Goal: Transaction & Acquisition: Purchase product/service

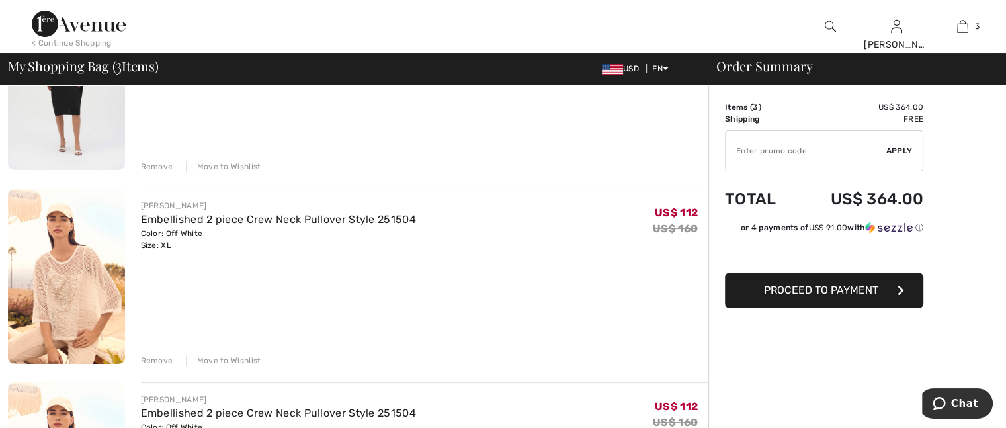
scroll to position [265, 0]
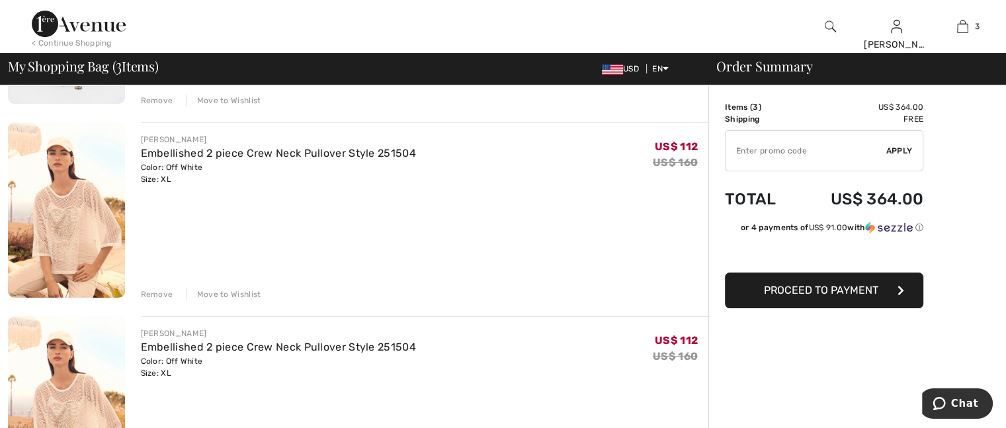
click at [154, 293] on div "Remove" at bounding box center [157, 295] width 32 height 12
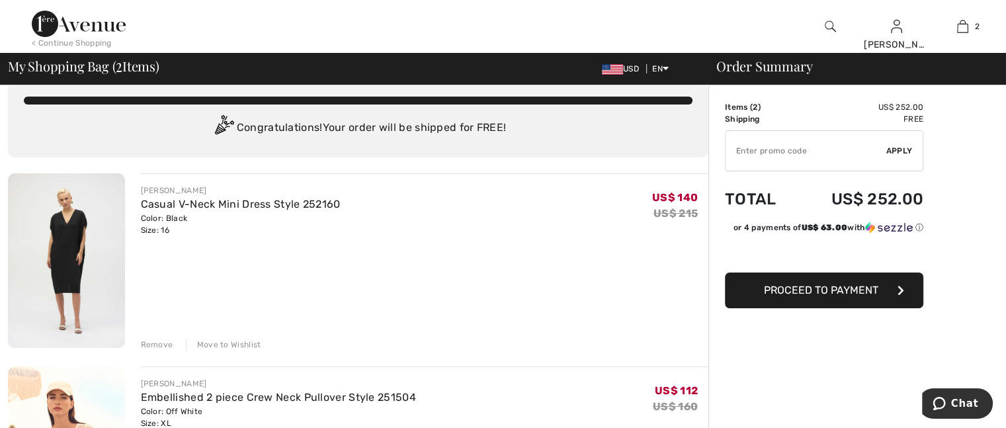
scroll to position [0, 0]
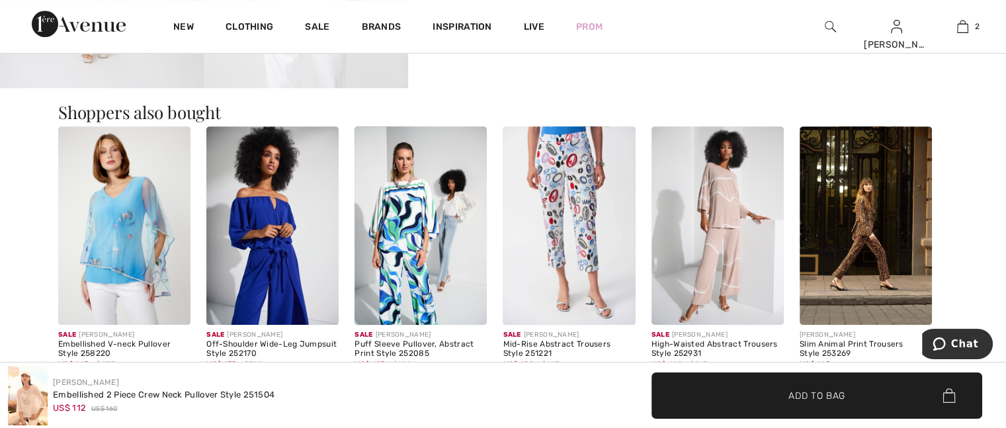
scroll to position [1191, 0]
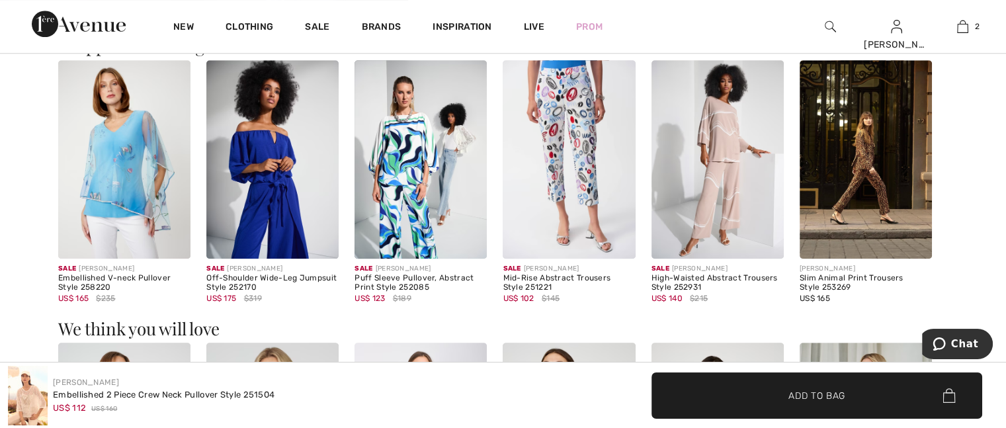
click at [431, 171] on img at bounding box center [421, 159] width 132 height 199
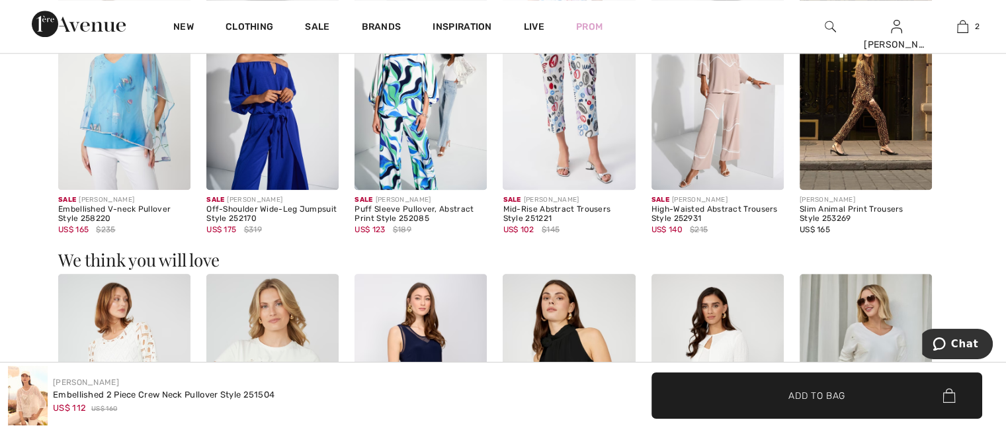
scroll to position [1392, 0]
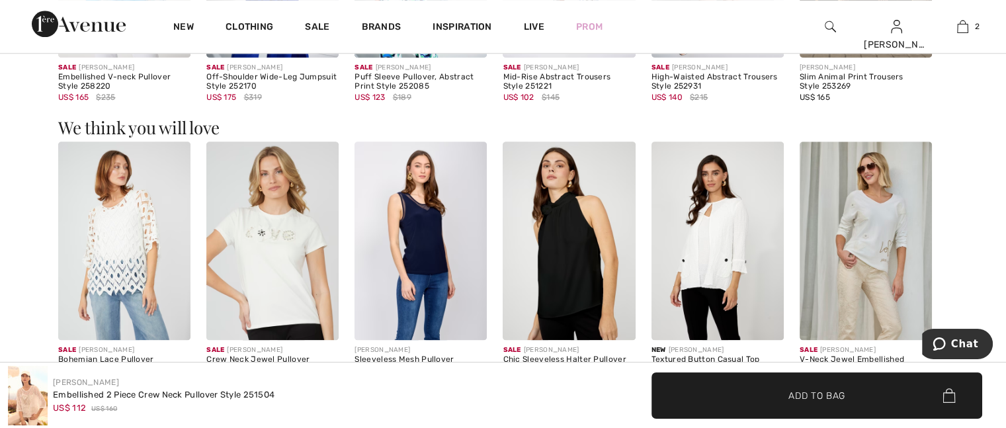
click at [889, 249] on img at bounding box center [866, 241] width 132 height 199
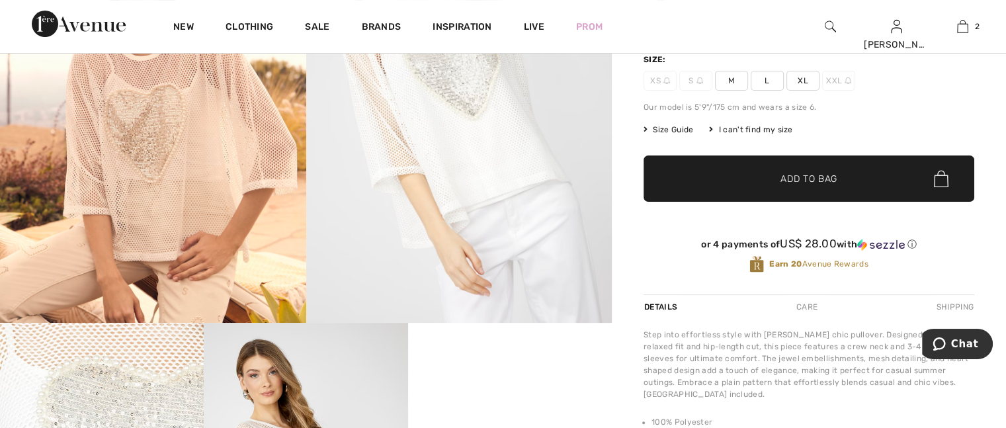
scroll to position [212, 0]
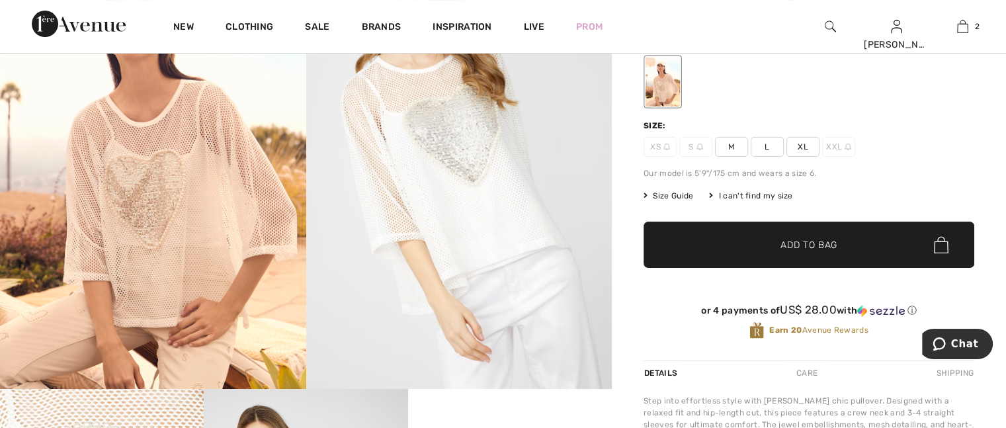
click at [471, 175] on img at bounding box center [459, 159] width 306 height 459
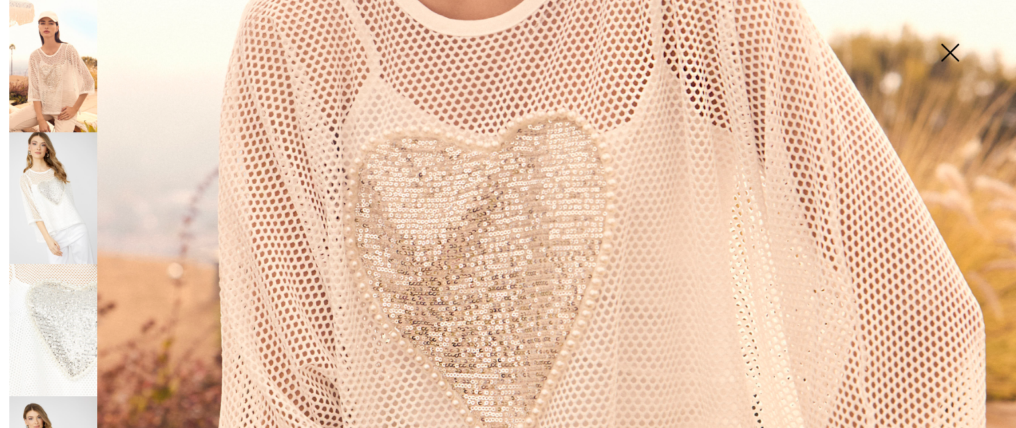
scroll to position [287, 0]
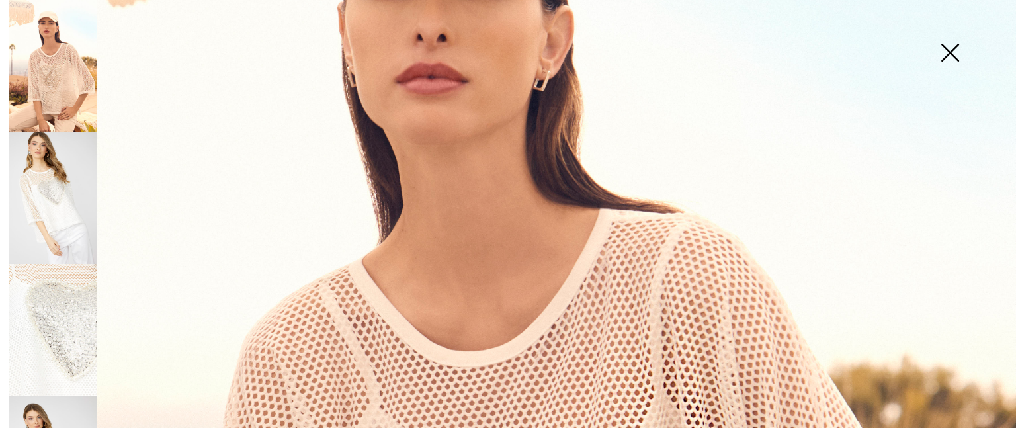
click at [948, 45] on img at bounding box center [950, 54] width 66 height 68
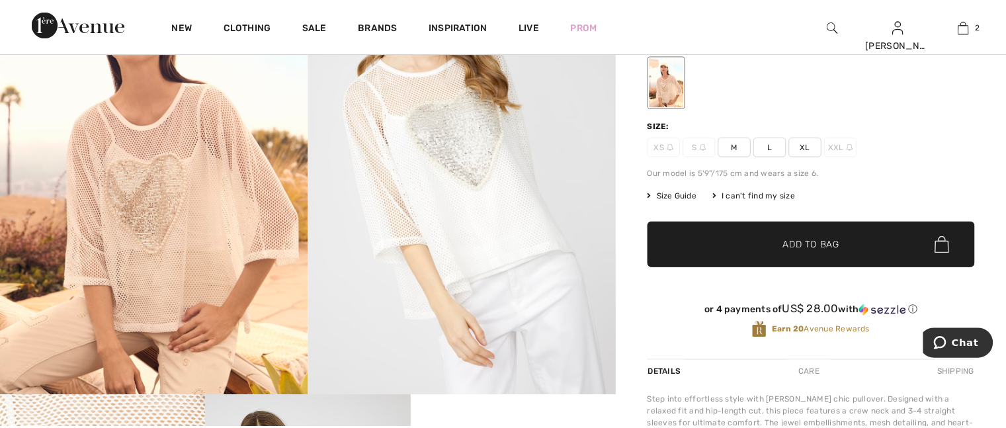
scroll to position [212, 0]
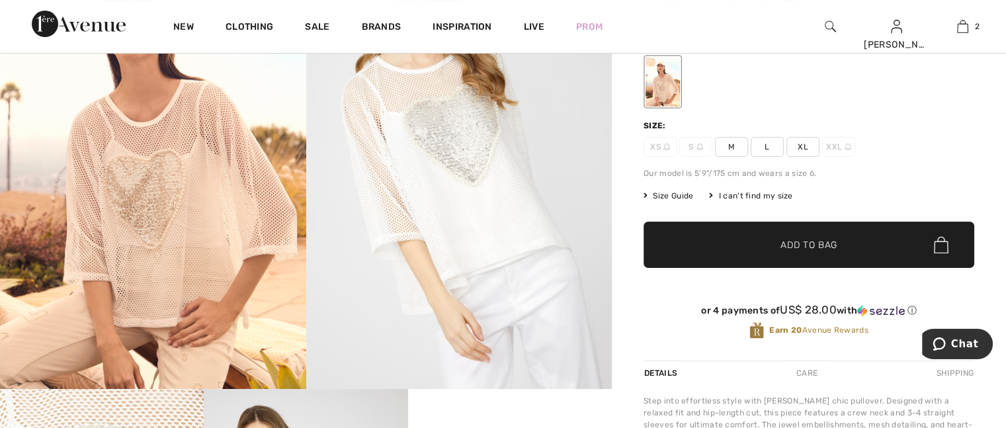
click at [492, 229] on img at bounding box center [459, 159] width 306 height 459
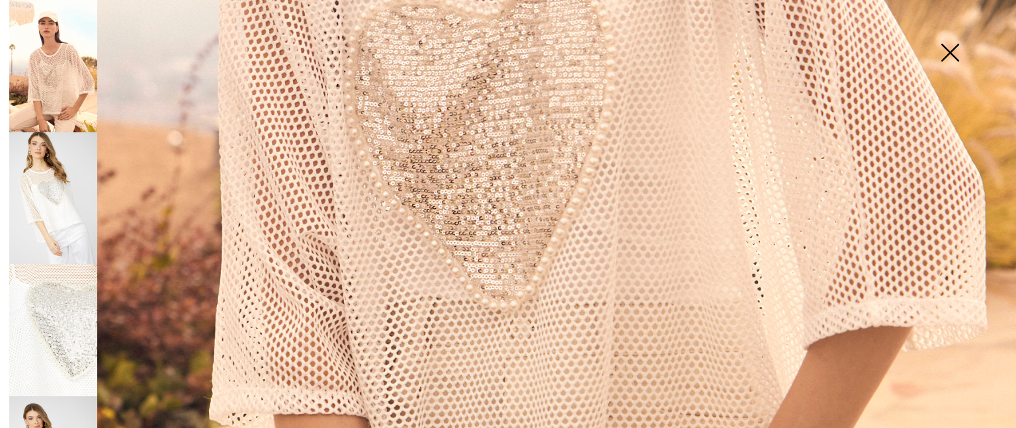
scroll to position [1081, 0]
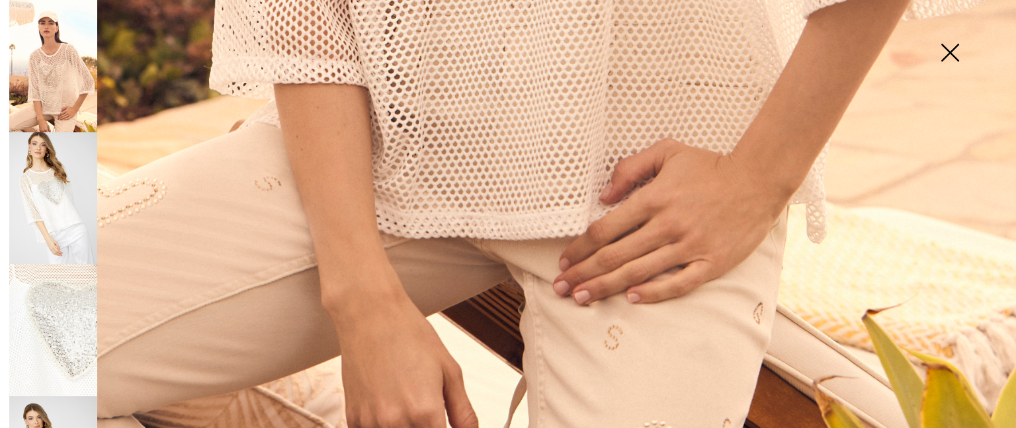
click at [950, 52] on img at bounding box center [950, 54] width 66 height 68
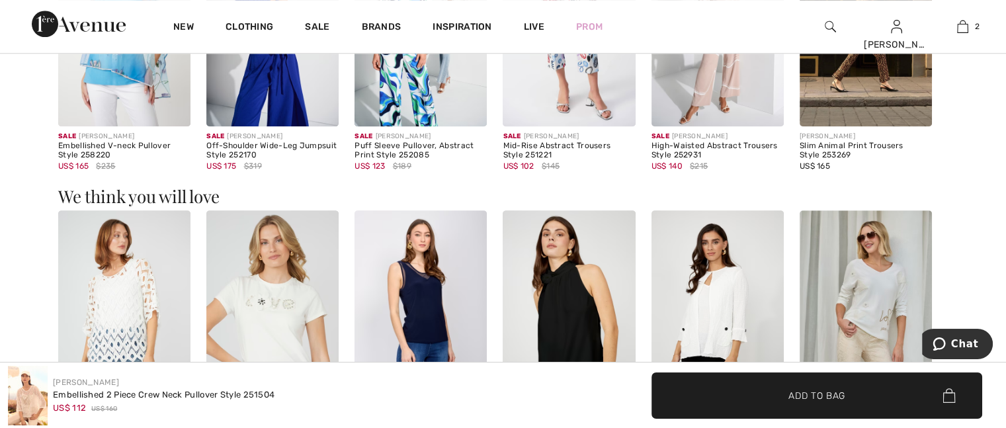
scroll to position [1390, 0]
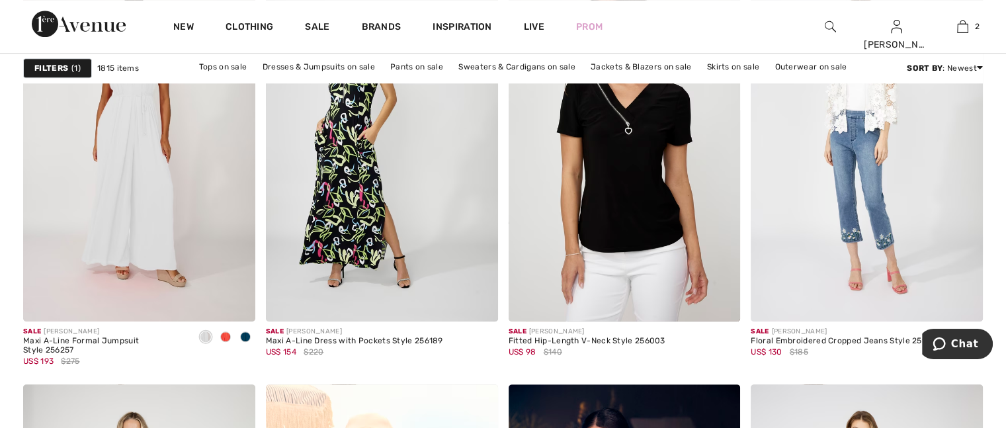
scroll to position [1059, 0]
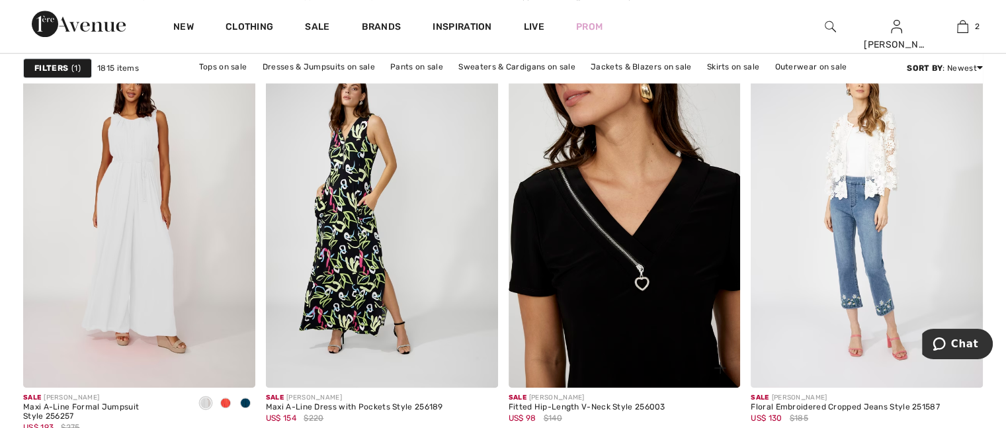
click at [609, 185] on img at bounding box center [625, 214] width 232 height 348
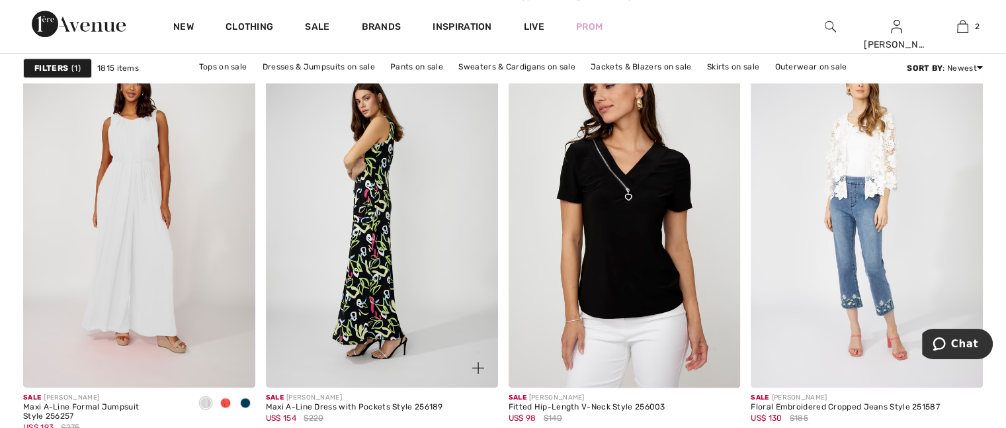
click at [316, 304] on img at bounding box center [382, 214] width 232 height 348
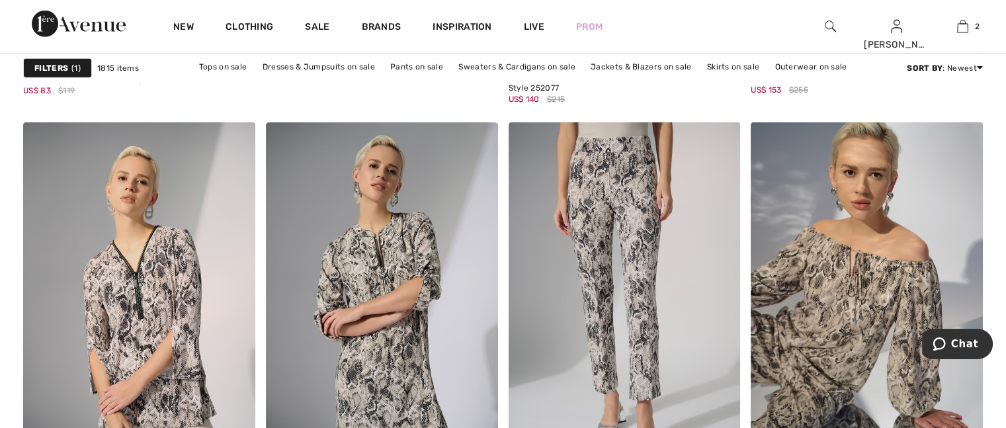
scroll to position [4235, 0]
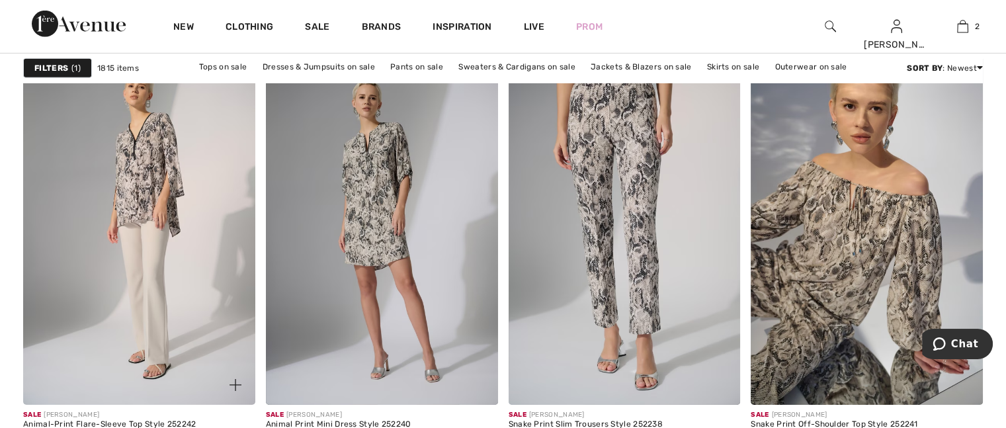
click at [149, 205] on img at bounding box center [139, 230] width 232 height 348
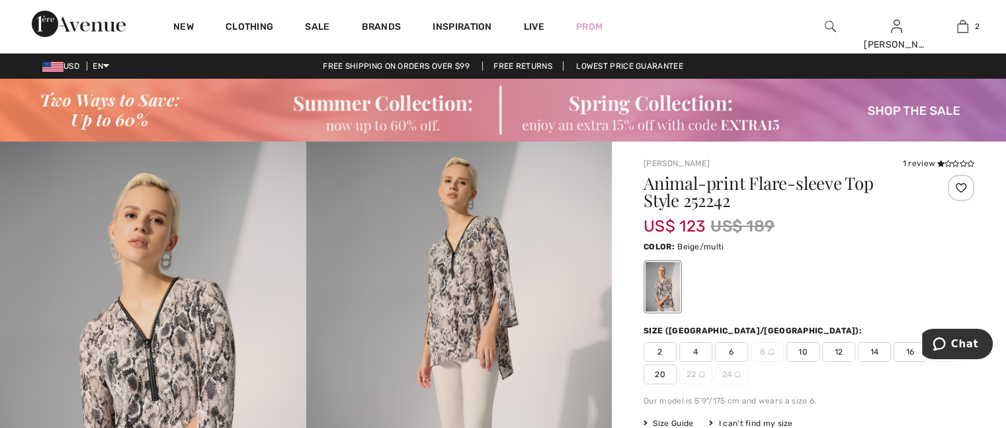
scroll to position [132, 0]
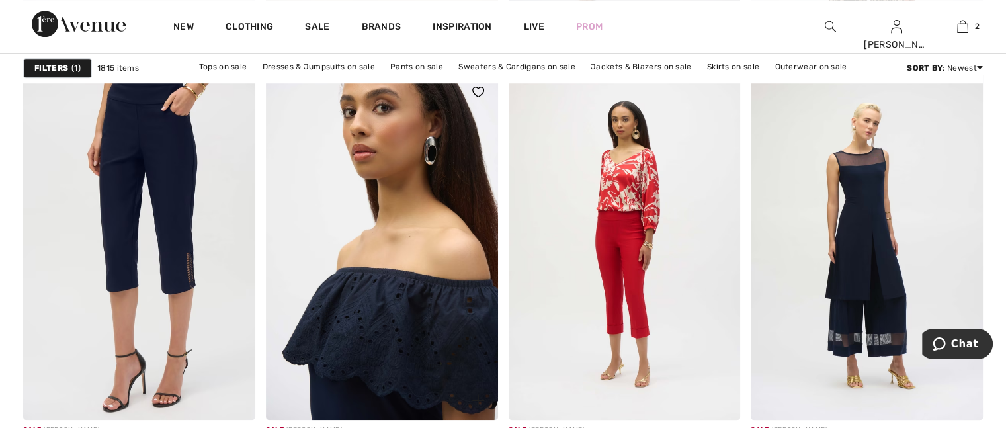
scroll to position [6088, 0]
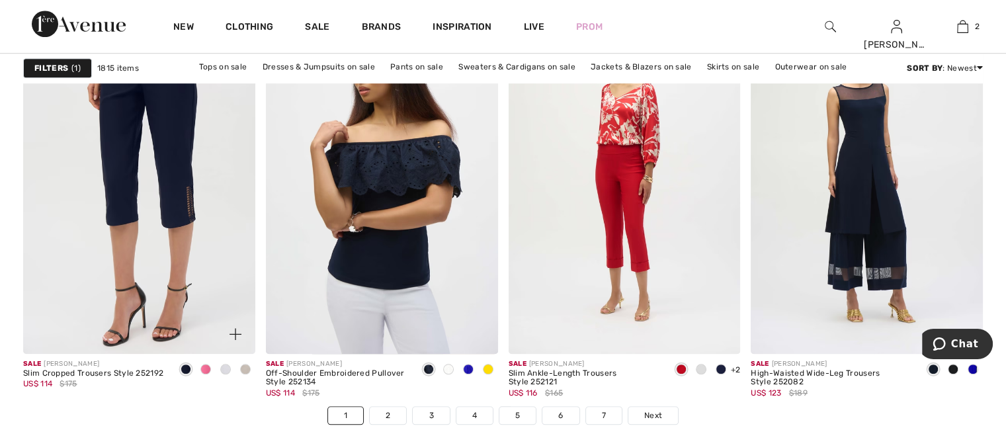
click at [140, 218] on img at bounding box center [139, 180] width 232 height 348
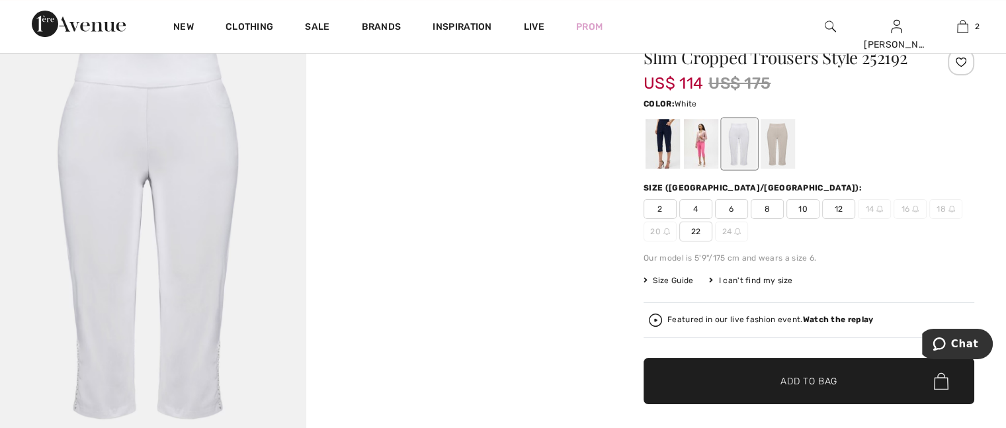
scroll to position [199, 0]
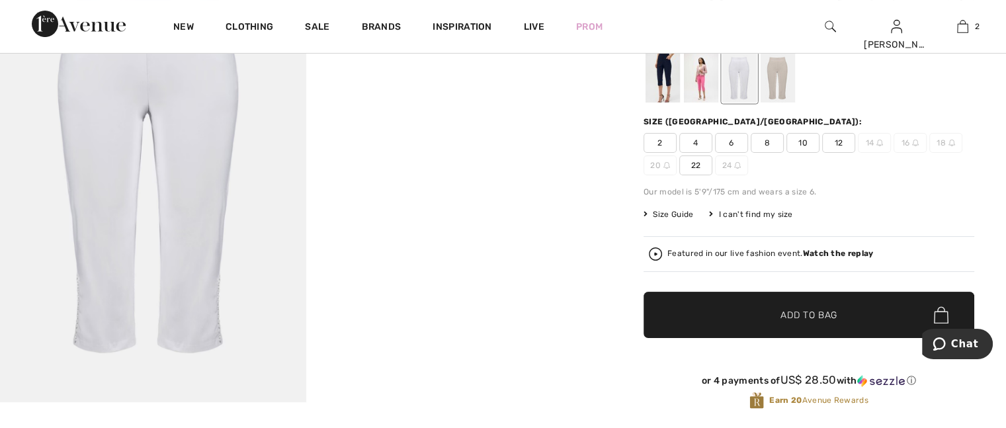
click at [664, 77] on div at bounding box center [663, 78] width 34 height 50
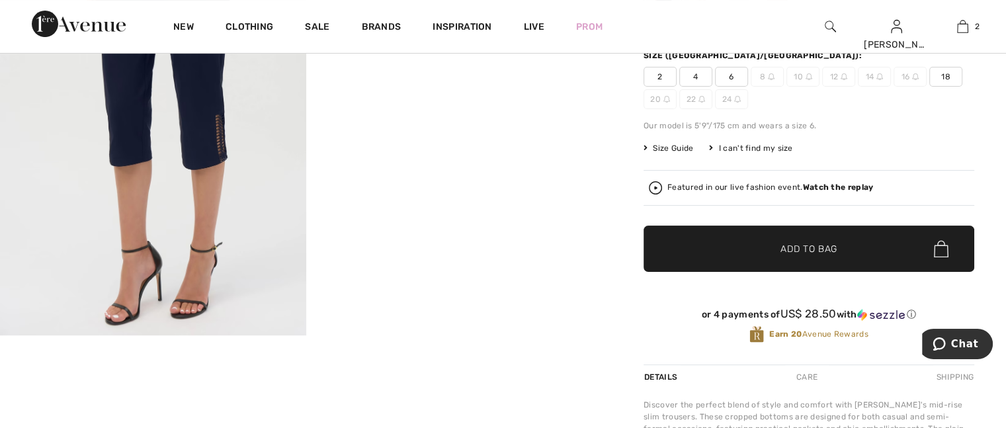
scroll to position [132, 0]
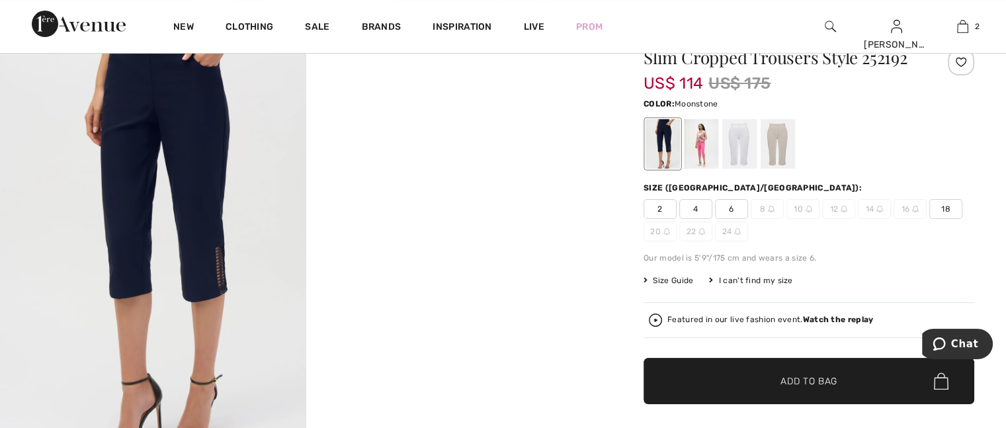
click at [776, 146] on div at bounding box center [778, 144] width 34 height 50
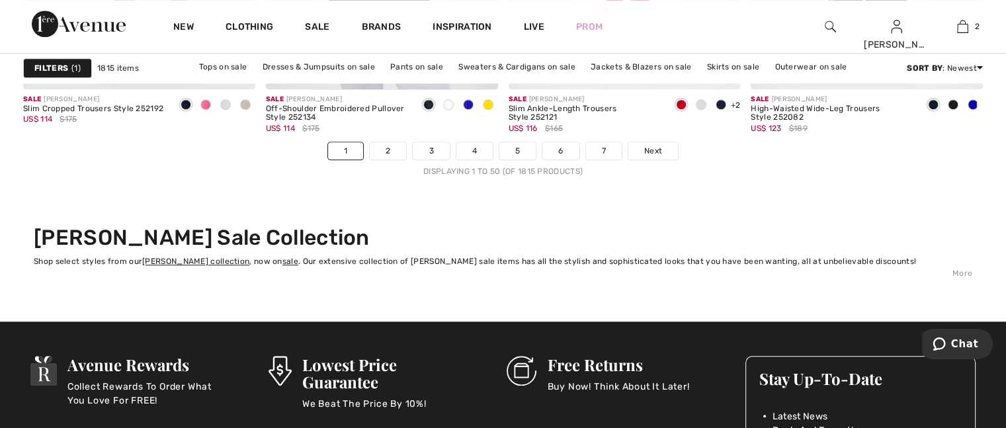
scroll to position [6286, 0]
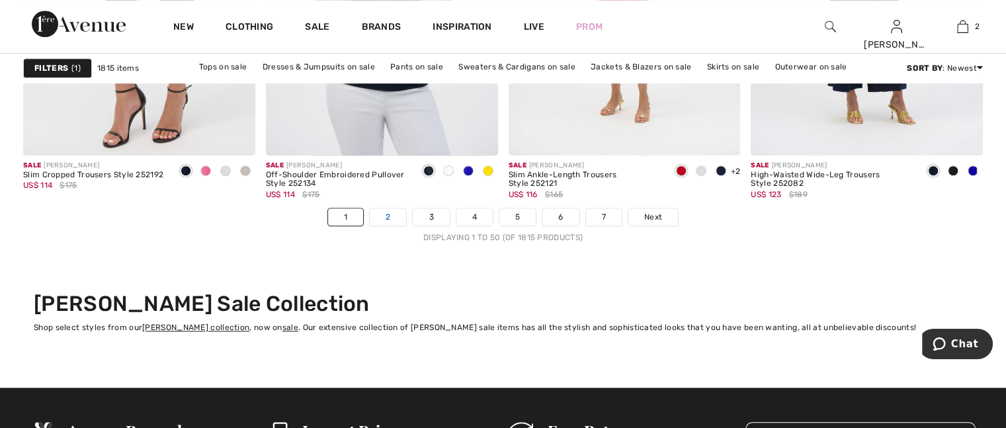
click at [389, 212] on link "2" at bounding box center [388, 216] width 36 height 17
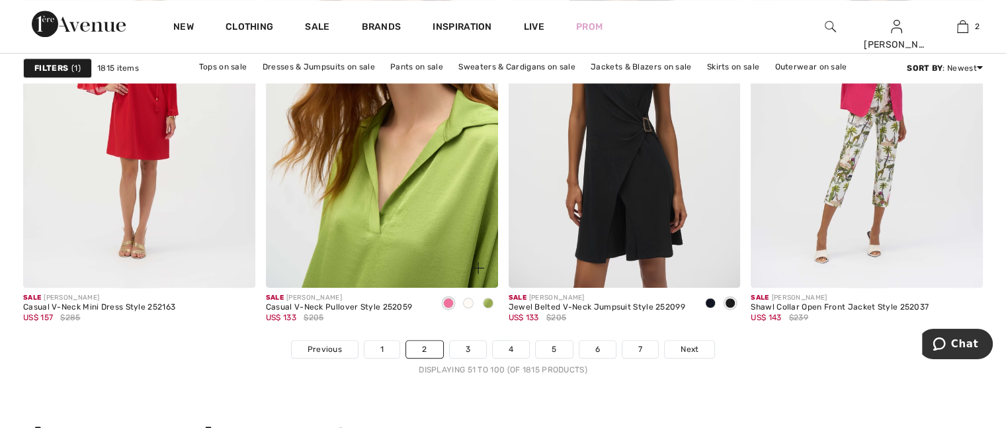
scroll to position [6220, 0]
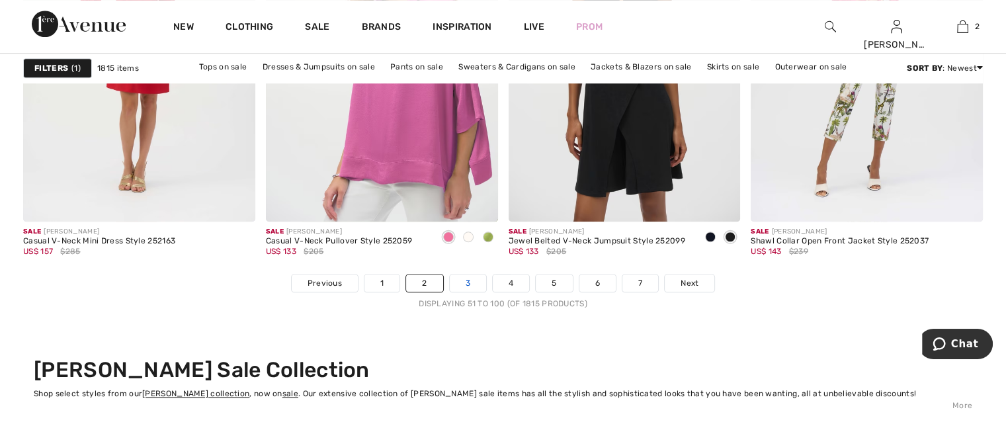
click at [478, 281] on link "3" at bounding box center [468, 283] width 36 height 17
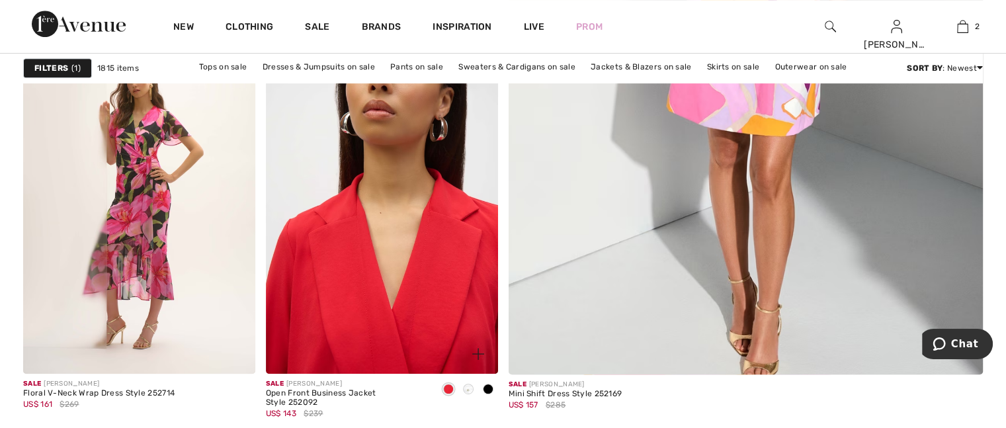
scroll to position [794, 0]
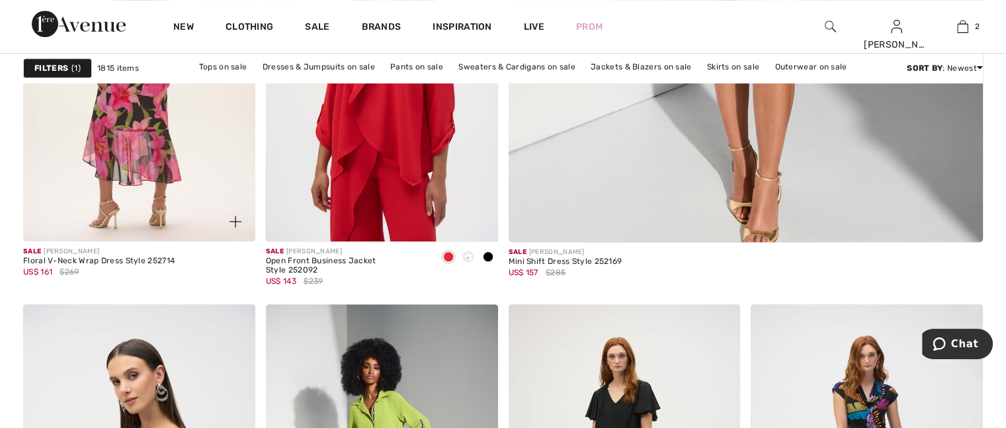
click at [124, 155] on img at bounding box center [139, 67] width 232 height 348
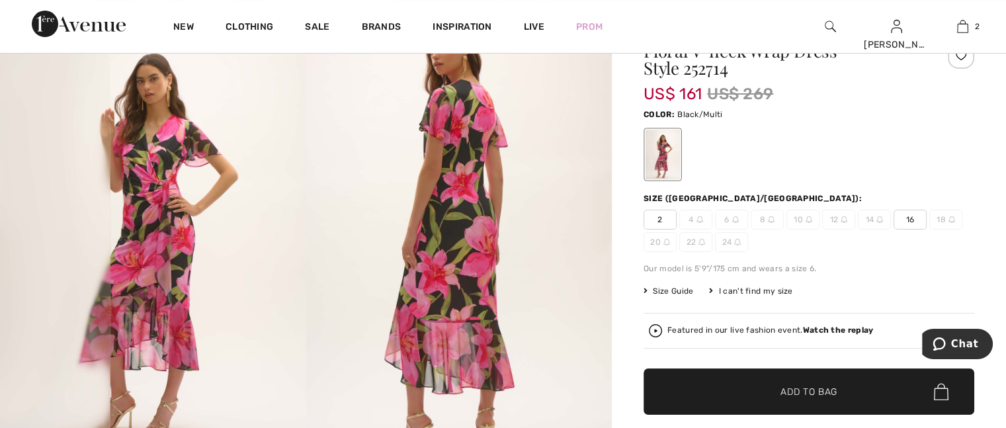
scroll to position [66, 0]
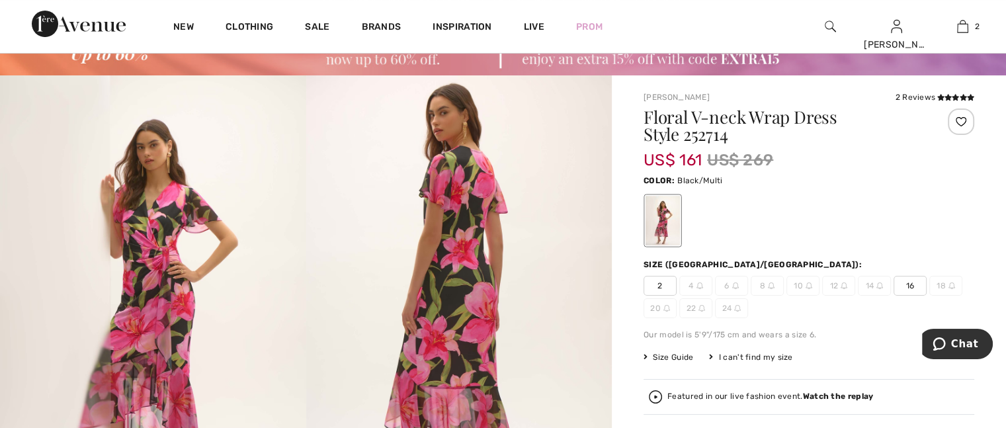
click at [910, 276] on span "16" at bounding box center [910, 286] width 33 height 20
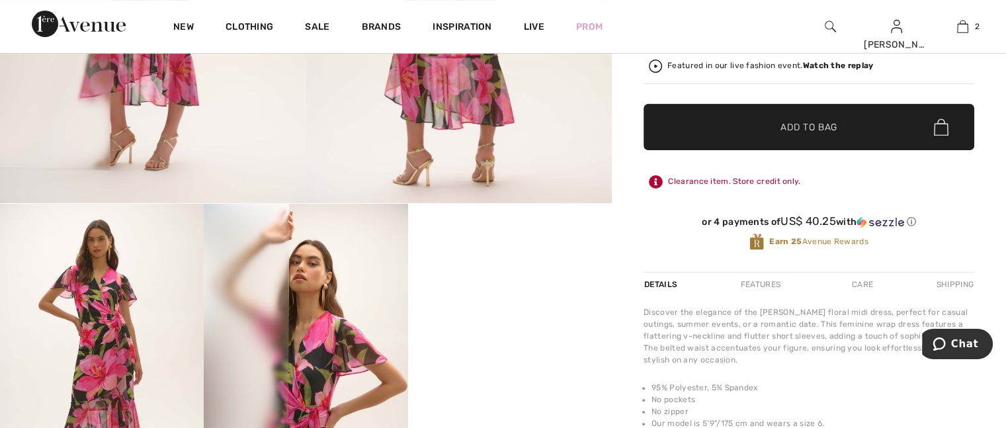
click at [760, 127] on span "✔ Added to Bag" at bounding box center [789, 127] width 81 height 14
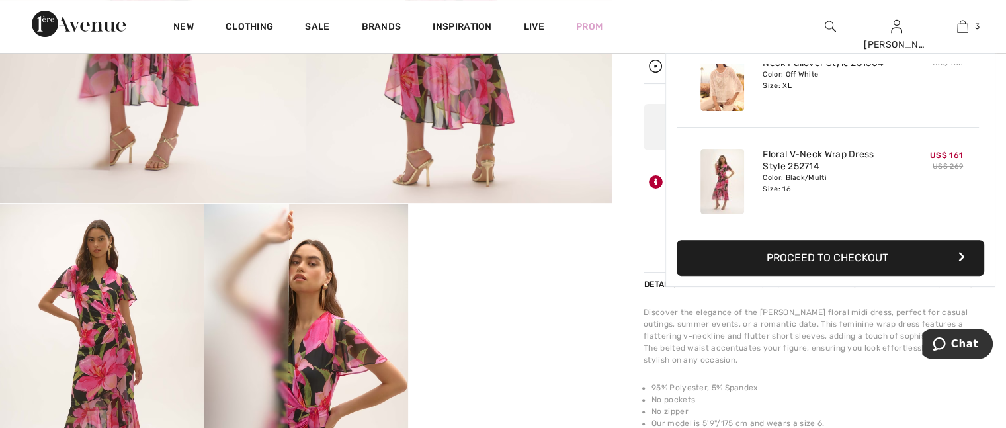
scroll to position [0, 0]
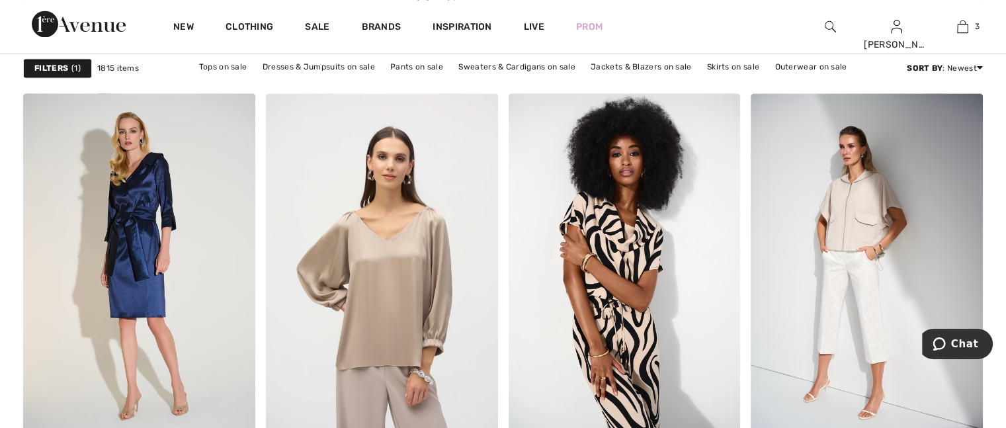
scroll to position [2051, 0]
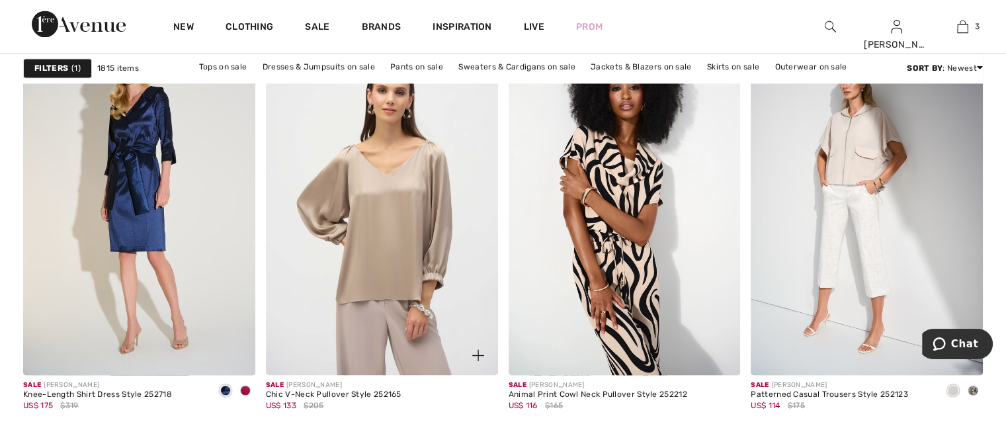
click at [410, 236] on img at bounding box center [382, 201] width 232 height 348
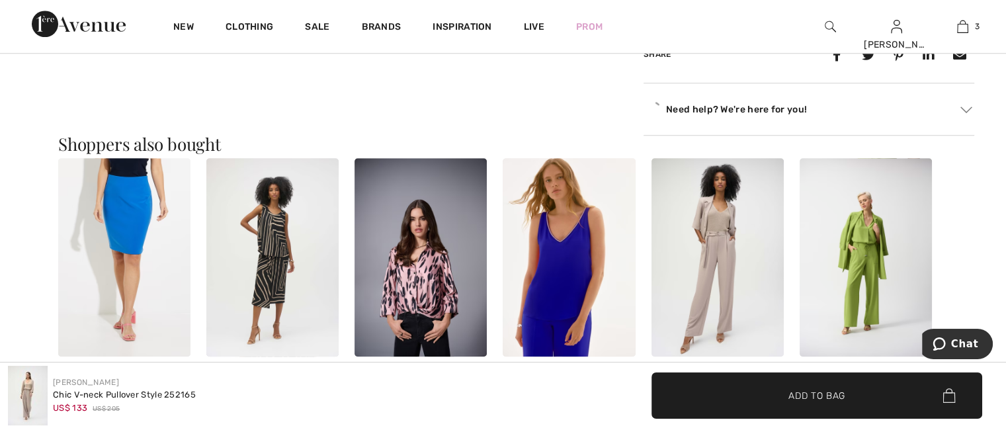
scroll to position [1257, 0]
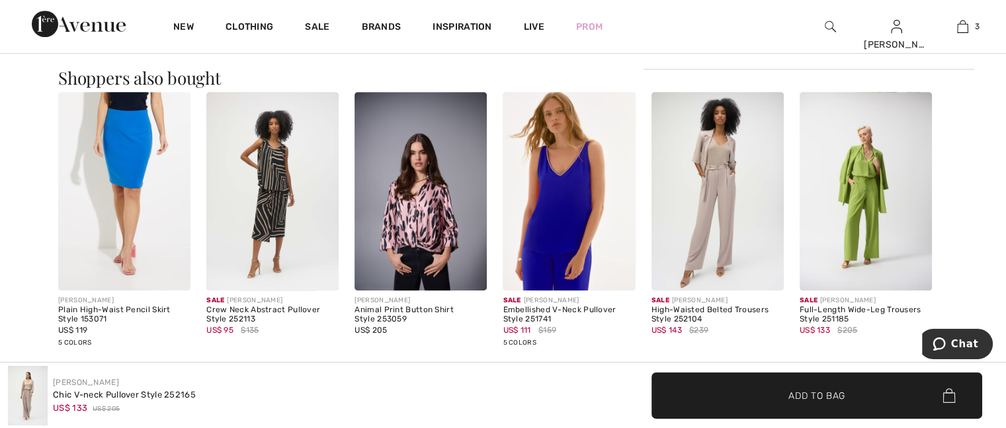
click at [400, 222] on img at bounding box center [421, 191] width 132 height 199
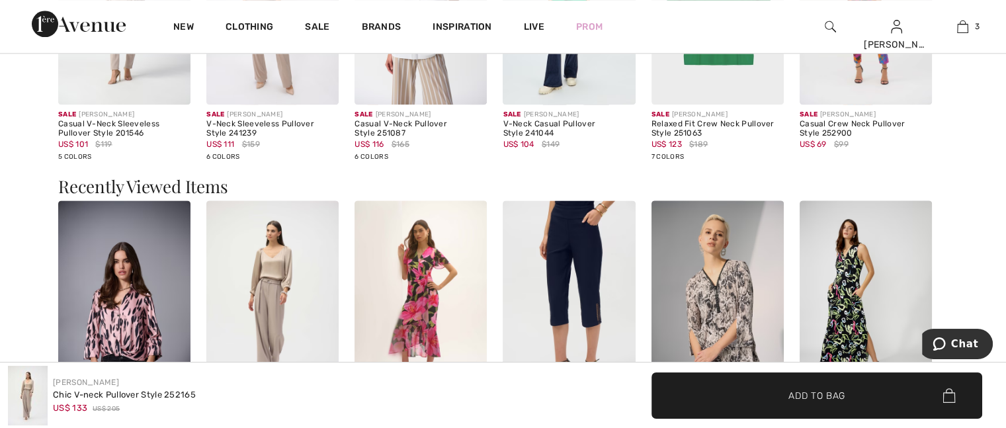
scroll to position [1870, 0]
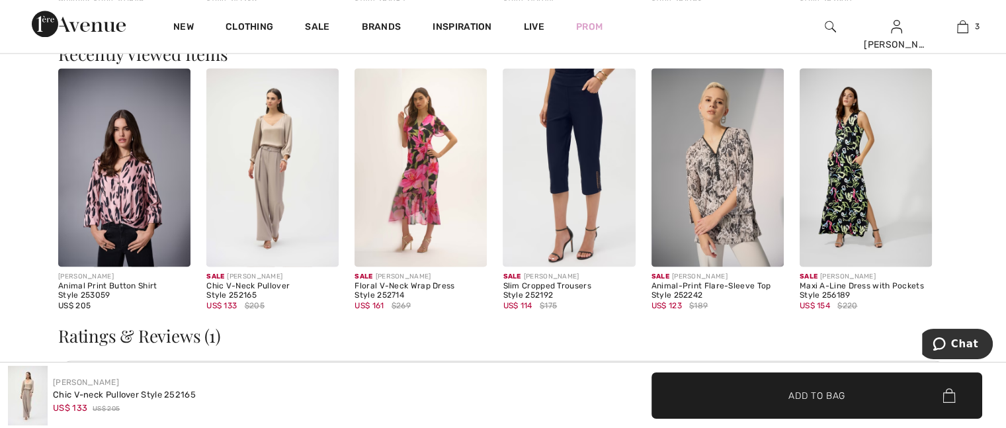
click at [860, 148] on img at bounding box center [866, 167] width 132 height 199
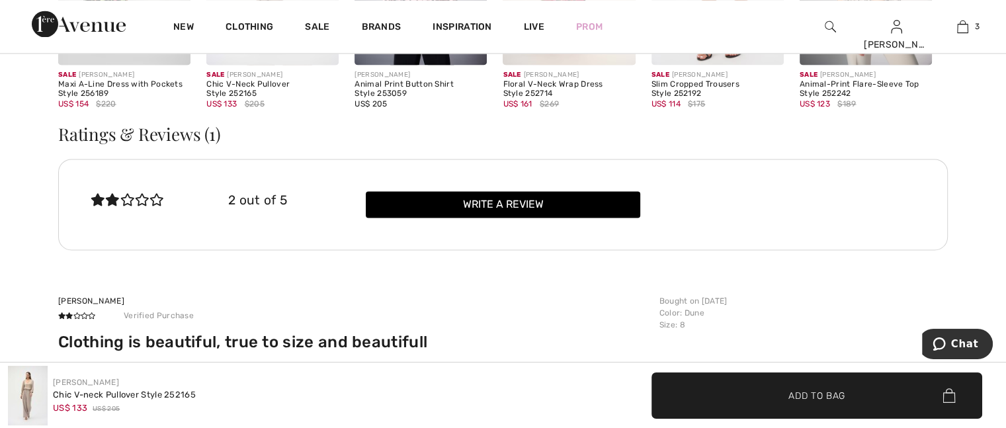
scroll to position [2138, 0]
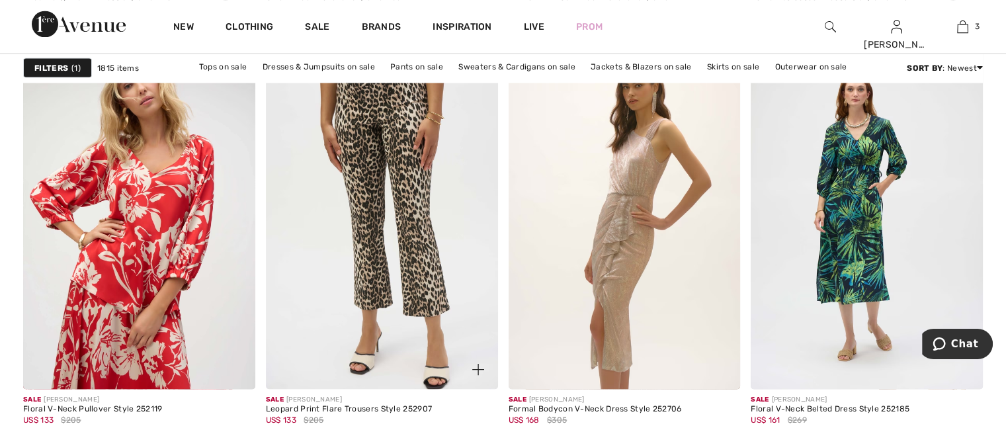
scroll to position [2514, 0]
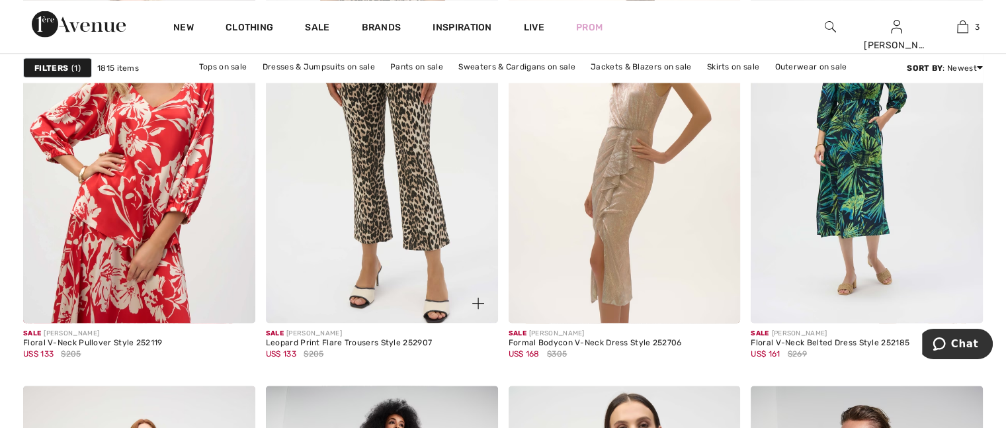
click at [380, 169] on img at bounding box center [382, 149] width 232 height 348
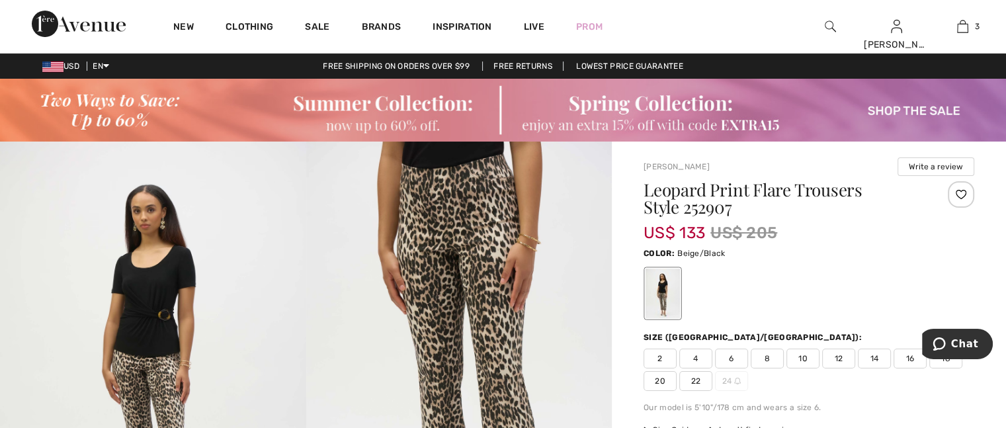
scroll to position [132, 0]
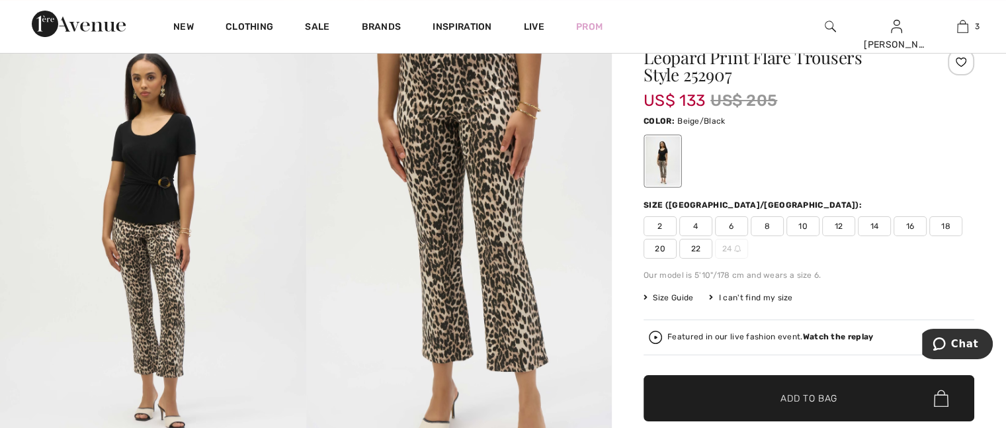
click at [945, 220] on span "18" at bounding box center [946, 226] width 33 height 20
click at [754, 395] on span "✔ Added to Bag" at bounding box center [789, 399] width 81 height 14
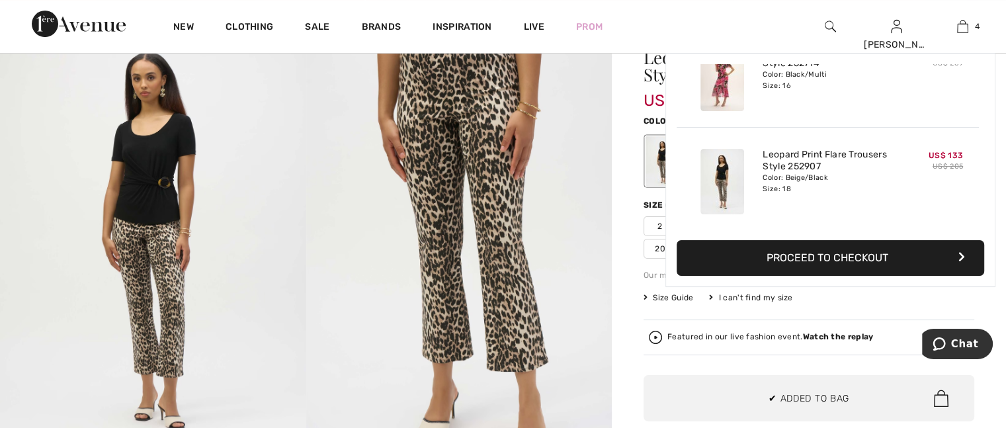
scroll to position [0, 0]
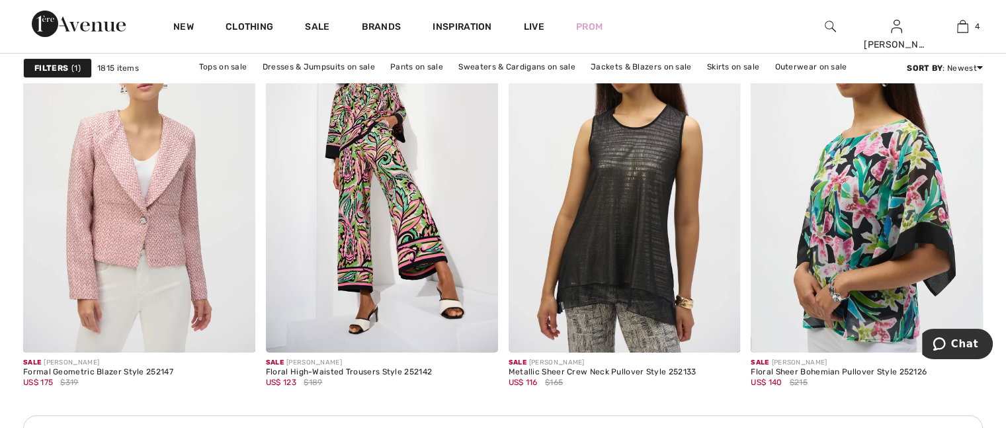
scroll to position [4632, 0]
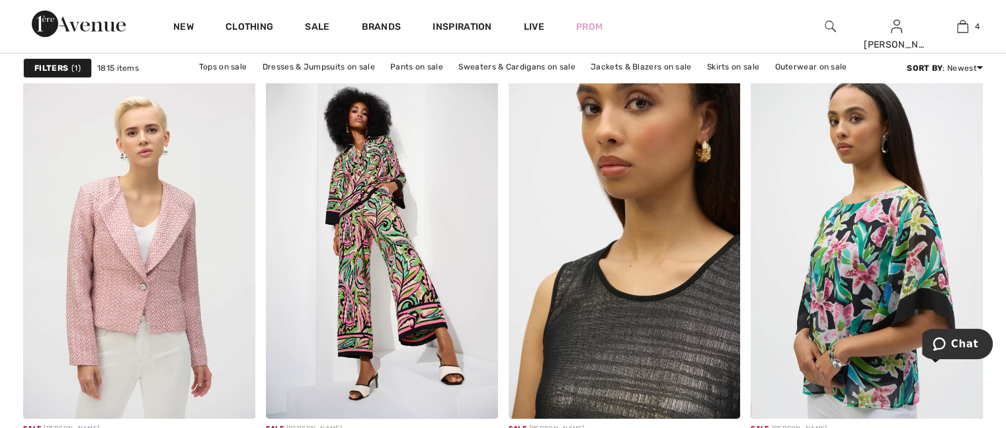
click at [641, 335] on img at bounding box center [625, 245] width 232 height 348
click at [625, 330] on img at bounding box center [625, 245] width 232 height 348
click at [624, 332] on img at bounding box center [625, 245] width 232 height 348
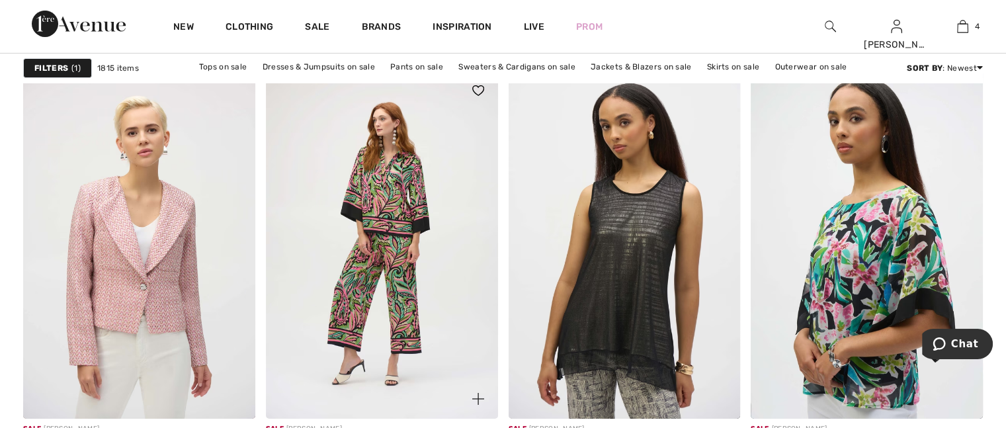
click at [422, 244] on img at bounding box center [382, 245] width 232 height 348
click at [398, 198] on img at bounding box center [382, 245] width 232 height 348
click at [412, 390] on img at bounding box center [382, 245] width 232 height 348
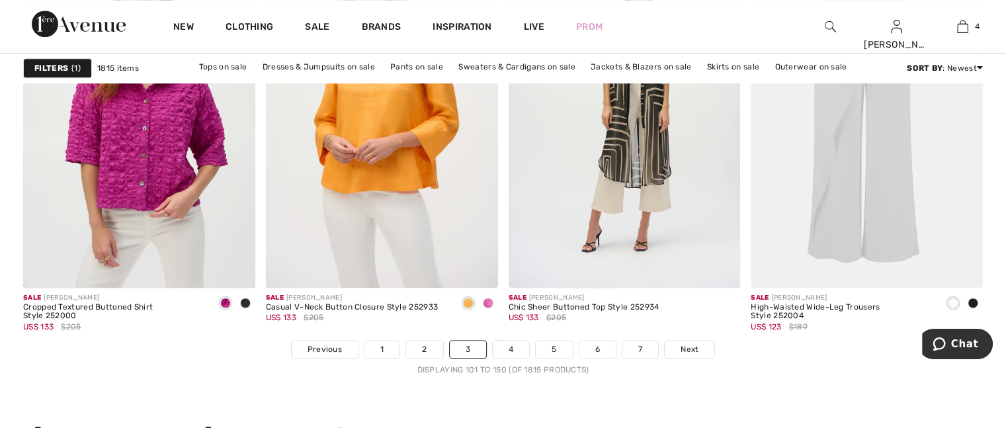
scroll to position [6352, 0]
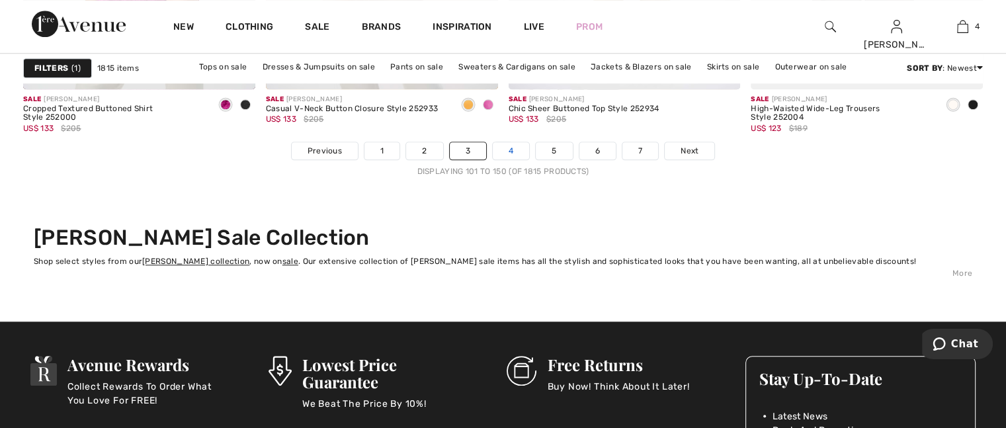
click at [508, 146] on link "4" at bounding box center [511, 150] width 36 height 17
click at [550, 145] on link "5" at bounding box center [554, 150] width 36 height 17
